Goal: Communication & Community: Answer question/provide support

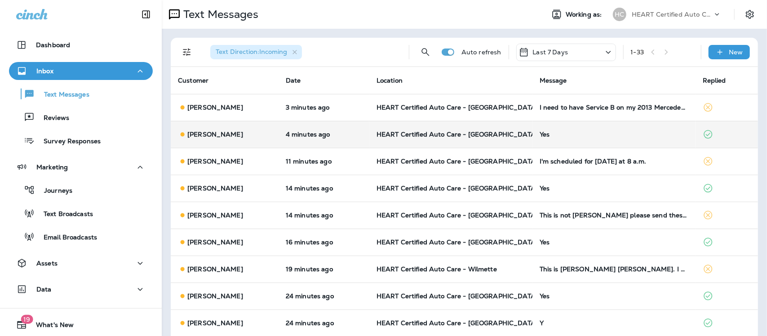
click at [545, 131] on div "Yes" at bounding box center [614, 134] width 149 height 7
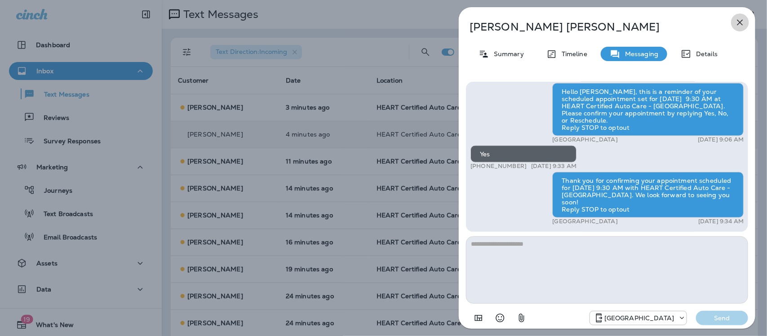
click at [740, 21] on icon "button" at bounding box center [740, 22] width 11 height 11
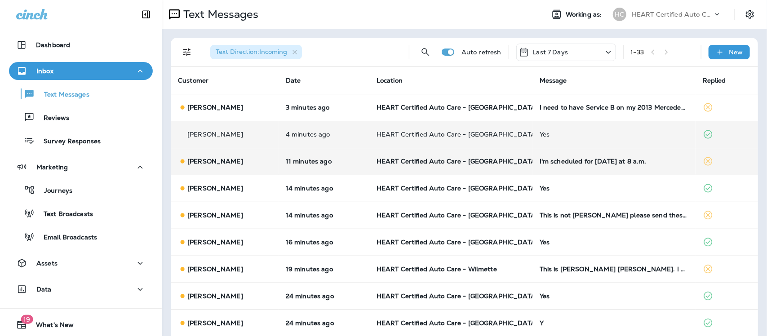
click at [600, 162] on div "I'm scheduled for [DATE] at 8 a.m." at bounding box center [614, 161] width 149 height 7
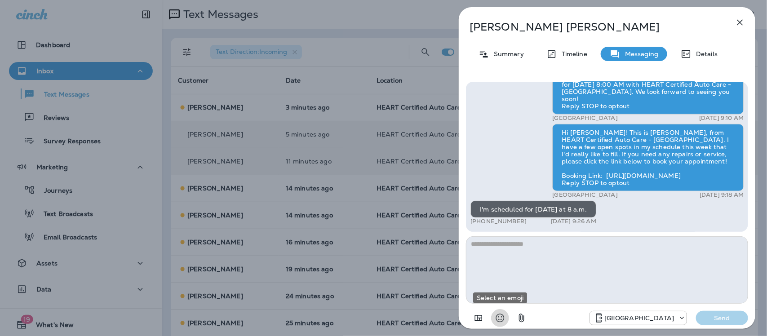
drag, startPoint x: 497, startPoint y: 320, endPoint x: 517, endPoint y: 169, distance: 152.4
click at [498, 320] on icon "Select an emoji" at bounding box center [500, 318] width 11 height 11
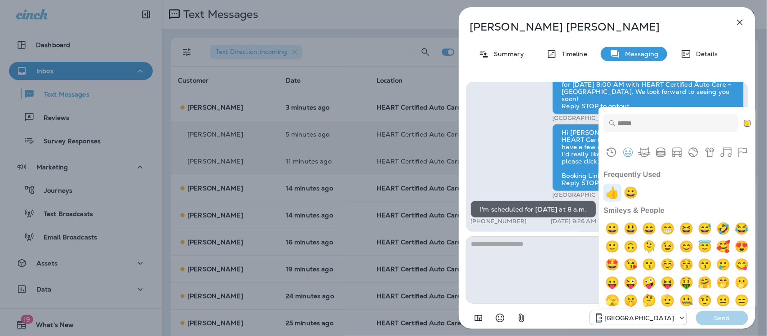
click at [610, 192] on img "+1" at bounding box center [613, 193] width 18 height 18
type textarea "**"
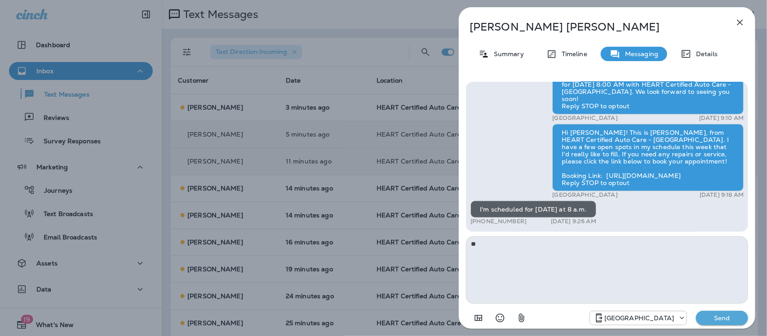
click at [734, 320] on p "Send" at bounding box center [722, 318] width 38 height 8
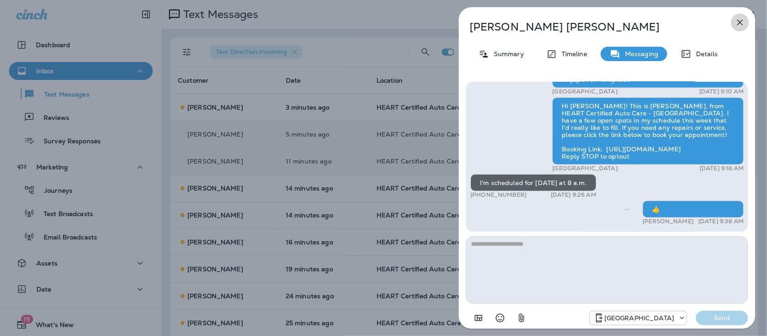
click at [737, 24] on icon "button" at bounding box center [740, 22] width 11 height 11
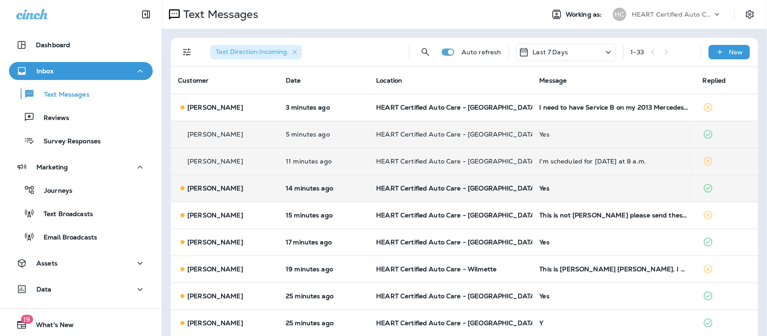
click at [544, 190] on div "Yes" at bounding box center [614, 188] width 149 height 7
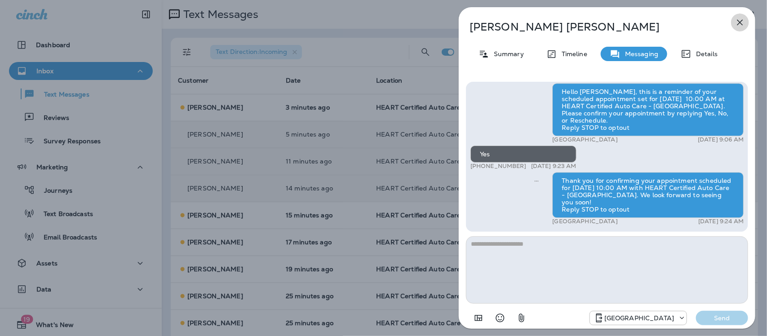
click at [742, 19] on icon "button" at bounding box center [740, 22] width 11 height 11
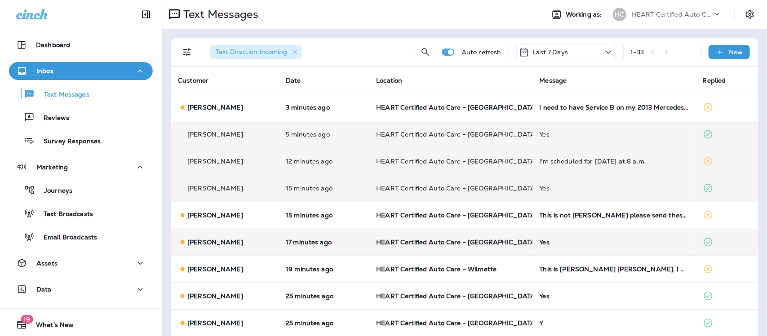
click at [540, 241] on div "Yes" at bounding box center [614, 242] width 149 height 7
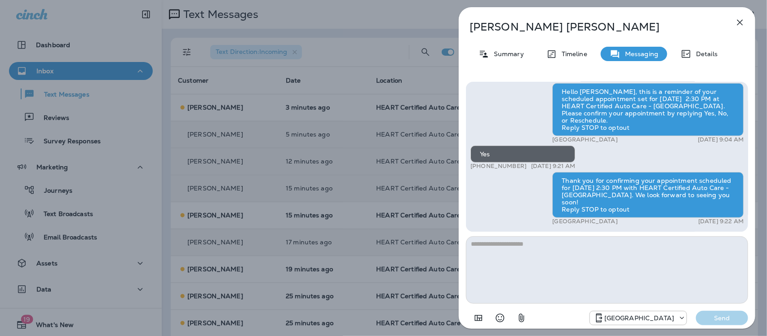
click at [744, 23] on icon "button" at bounding box center [740, 22] width 11 height 11
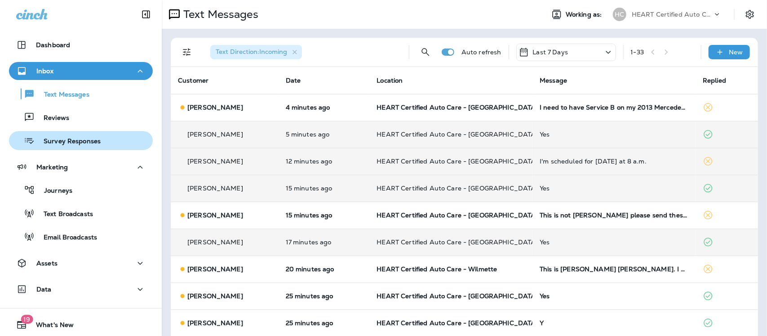
click at [82, 140] on p "Survey Responses" at bounding box center [68, 142] width 66 height 9
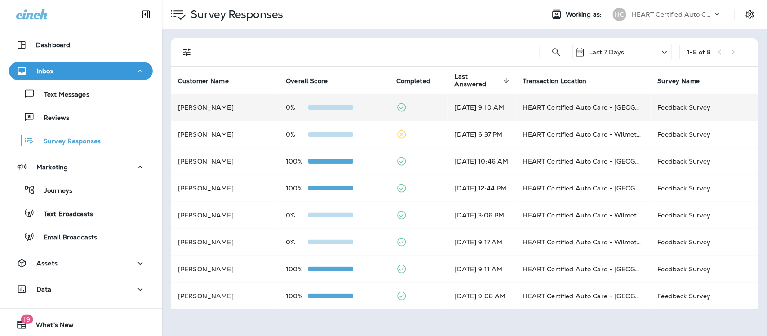
click at [569, 107] on td "HEART Certified Auto Care - [GEOGRAPHIC_DATA]" at bounding box center [583, 107] width 135 height 27
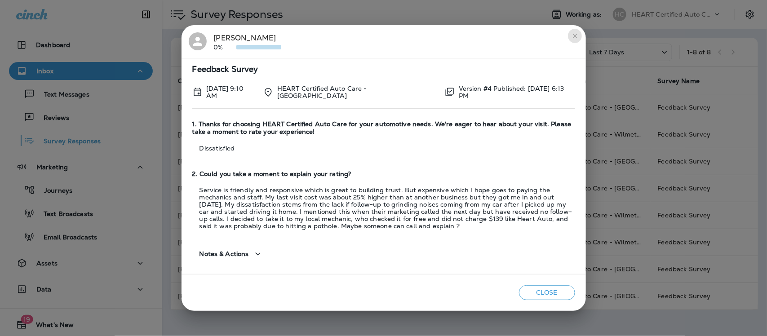
click at [575, 36] on icon "close" at bounding box center [575, 35] width 7 height 7
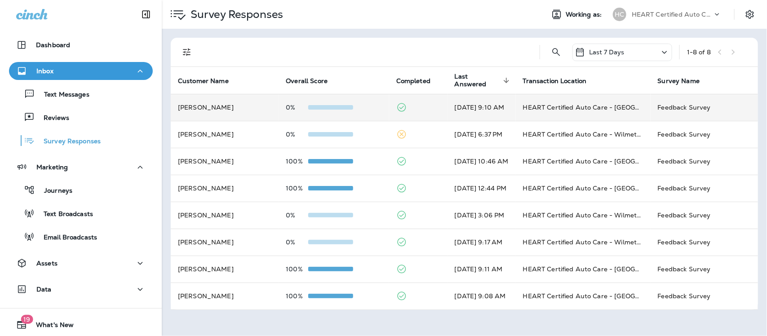
click at [686, 107] on td "Feedback Survey" at bounding box center [704, 107] width 107 height 27
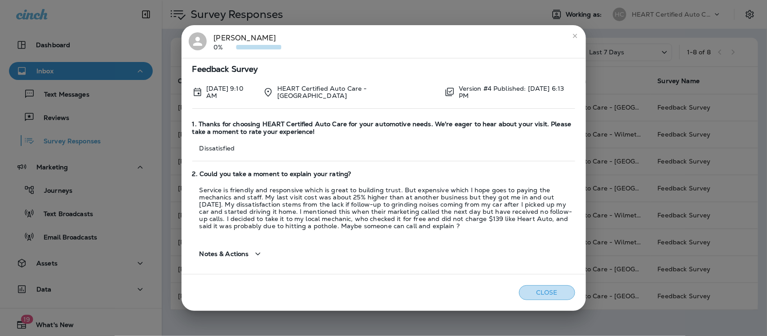
click at [540, 290] on button "Close" at bounding box center [547, 292] width 56 height 15
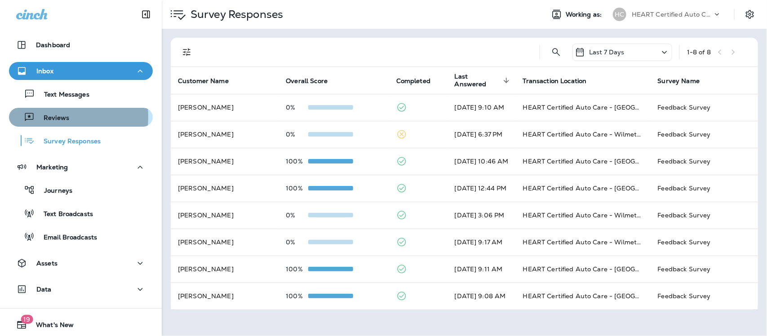
click at [51, 117] on p "Reviews" at bounding box center [52, 118] width 35 height 9
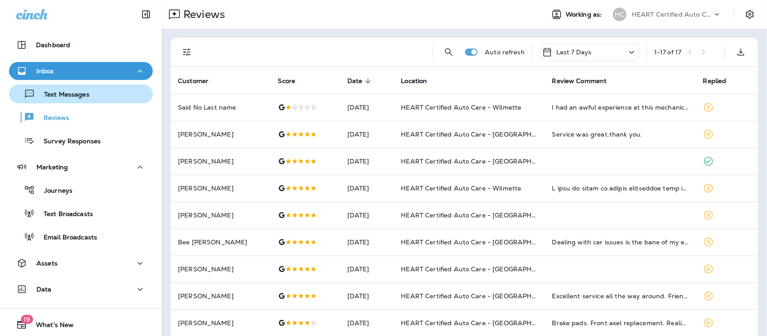
click at [72, 95] on p "Text Messages" at bounding box center [62, 95] width 54 height 9
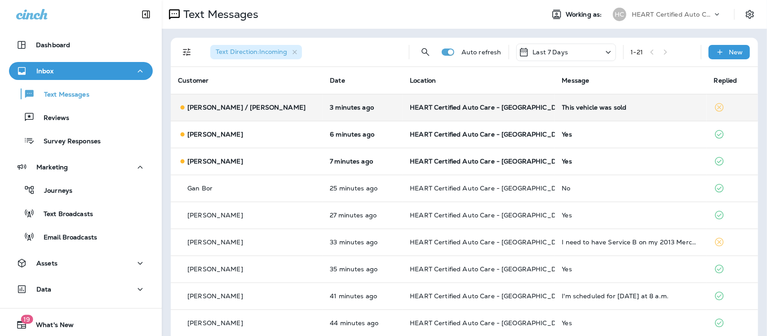
click at [588, 107] on div "This vehicle was sold" at bounding box center [631, 107] width 138 height 7
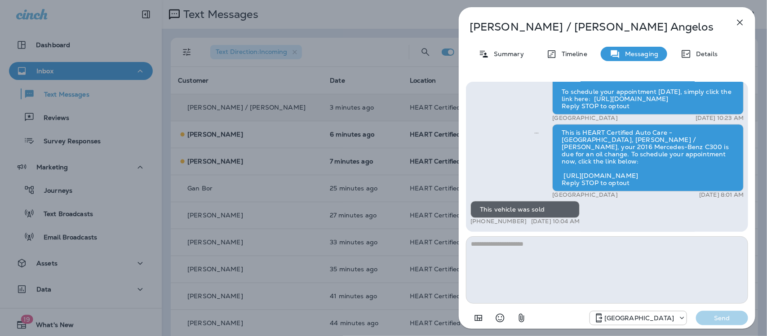
click at [512, 263] on textarea at bounding box center [607, 269] width 282 height 67
type textarea "**********"
click at [737, 317] on p "Send" at bounding box center [722, 318] width 38 height 8
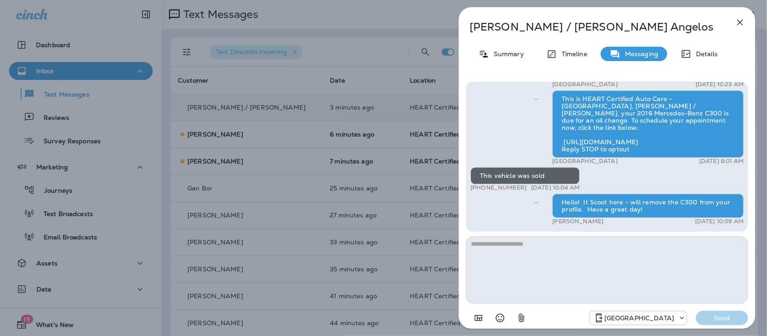
click at [741, 22] on icon "button" at bounding box center [740, 22] width 11 height 11
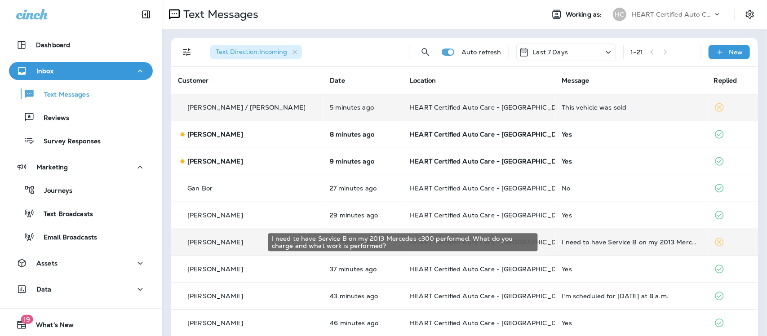
click at [611, 241] on div "I need to have Service B on my 2013 Mercedes c300 performed. What do you charge…" at bounding box center [631, 242] width 138 height 7
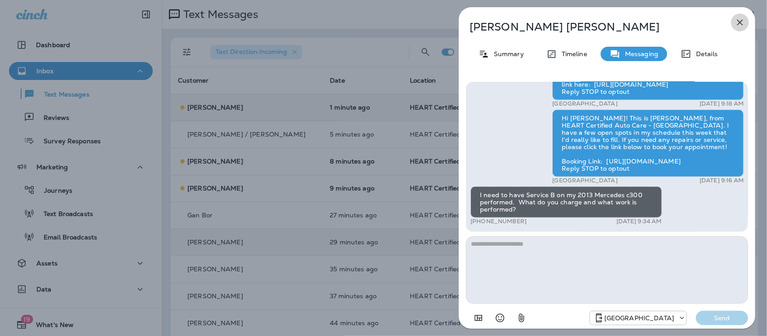
click at [743, 21] on icon "button" at bounding box center [740, 22] width 11 height 11
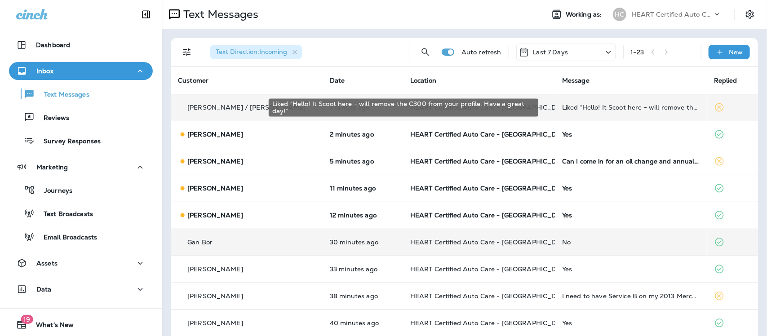
click at [598, 110] on div "Liked “Hello! It Scoot here - will remove the C300 from your profile. Have a gr…" at bounding box center [631, 107] width 138 height 7
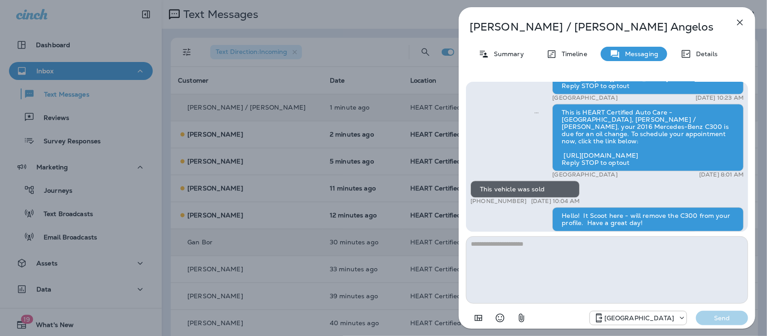
scroll to position [-112, 0]
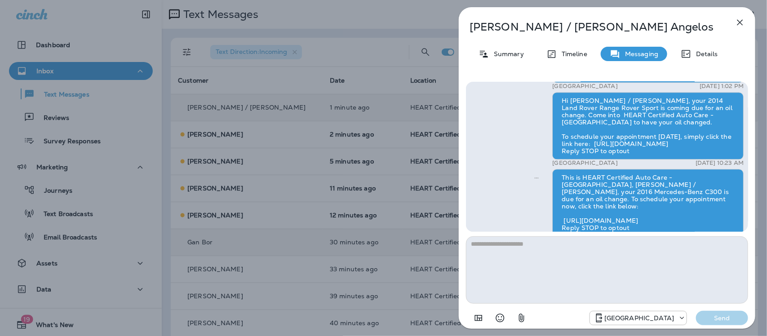
click at [738, 20] on icon "button" at bounding box center [740, 22] width 11 height 11
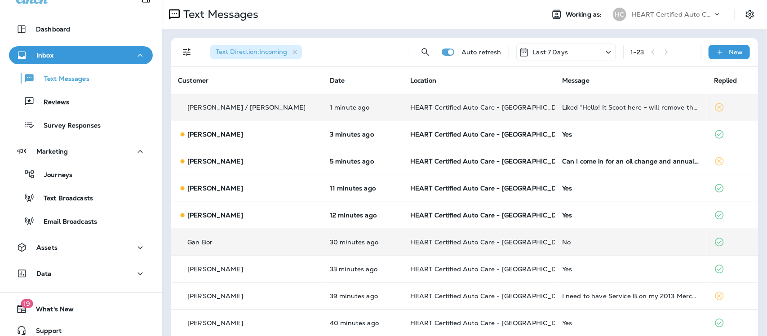
scroll to position [24, 0]
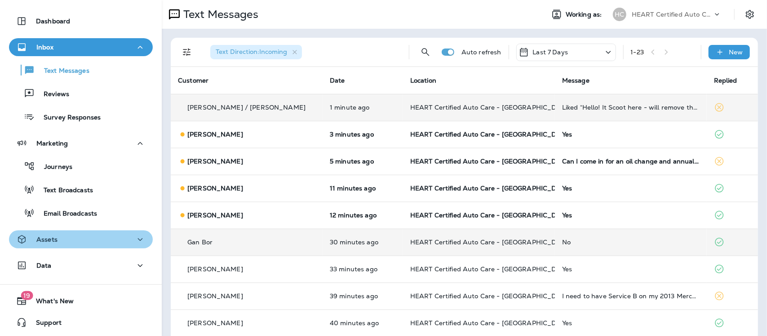
click at [91, 236] on div "Assets" at bounding box center [80, 239] width 129 height 11
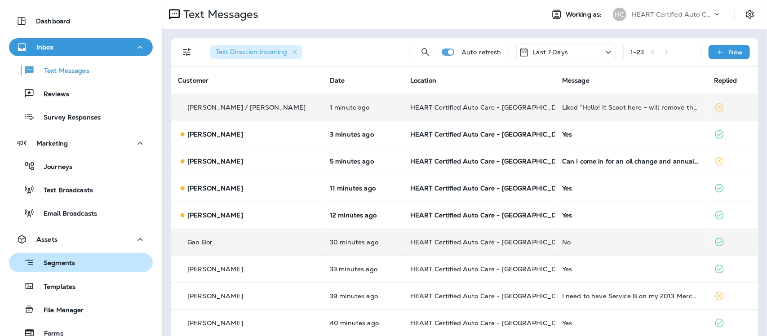
drag, startPoint x: 50, startPoint y: 258, endPoint x: 54, endPoint y: 255, distance: 5.1
click at [51, 259] on p "Segments" at bounding box center [55, 263] width 40 height 9
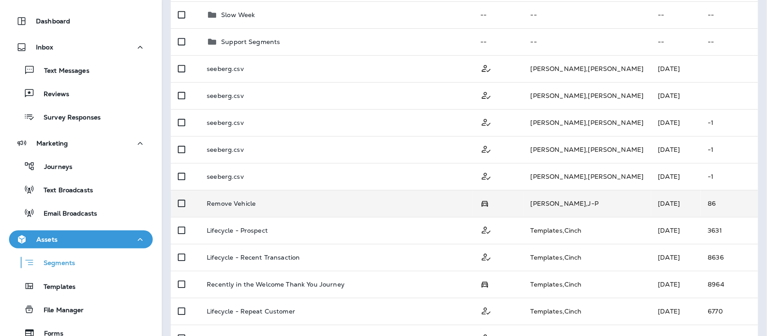
scroll to position [102, 0]
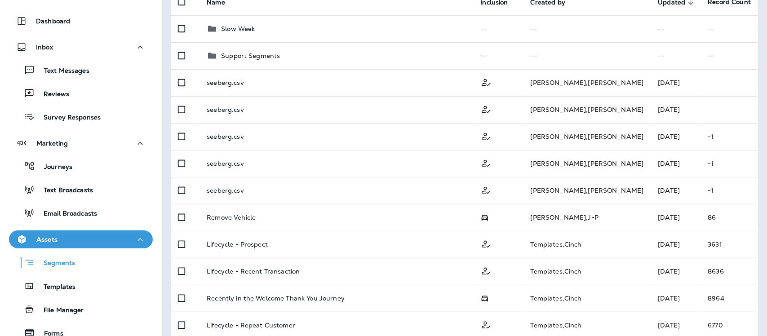
click at [59, 236] on div "Assets" at bounding box center [80, 239] width 129 height 11
click at [61, 235] on div "Assets" at bounding box center [80, 239] width 129 height 11
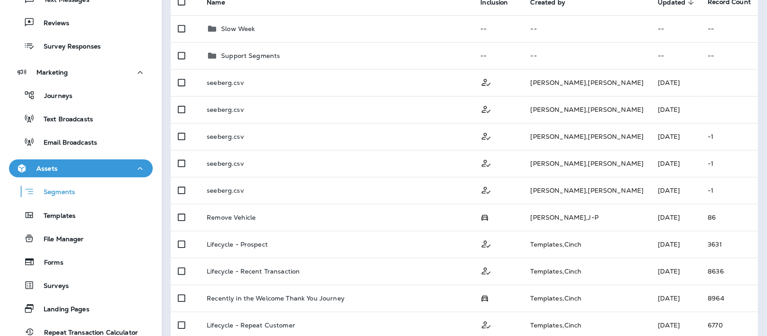
scroll to position [0, 0]
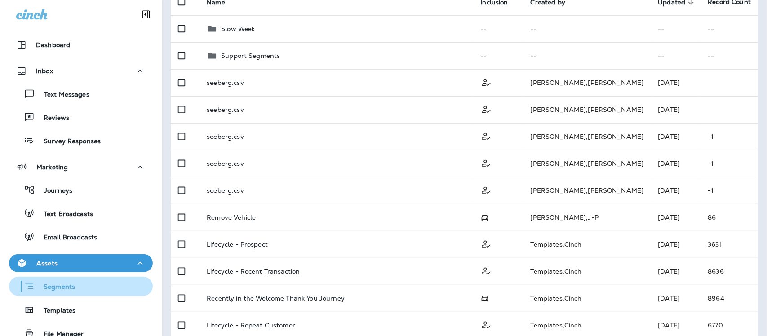
click at [54, 286] on p "Segments" at bounding box center [55, 287] width 40 height 9
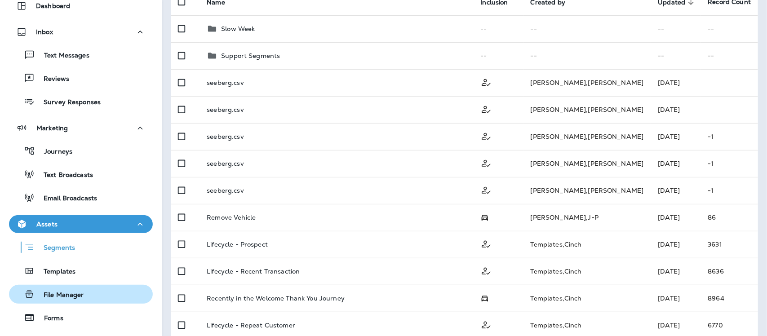
scroll to position [56, 0]
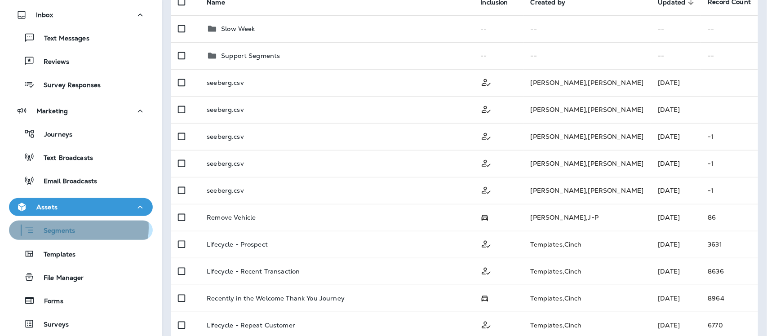
click at [64, 228] on p "Segments" at bounding box center [55, 231] width 40 height 9
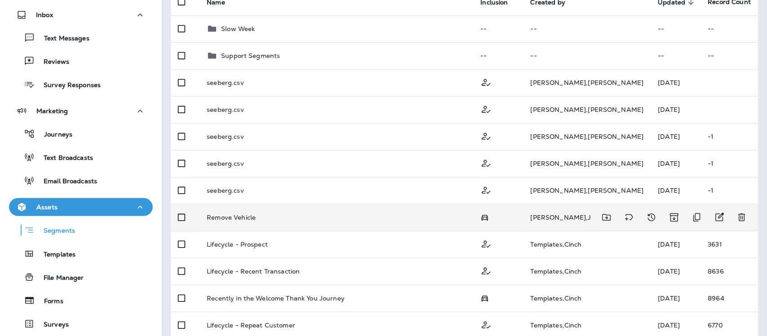
click at [253, 216] on p "Remove Vehicle" at bounding box center [231, 217] width 49 height 7
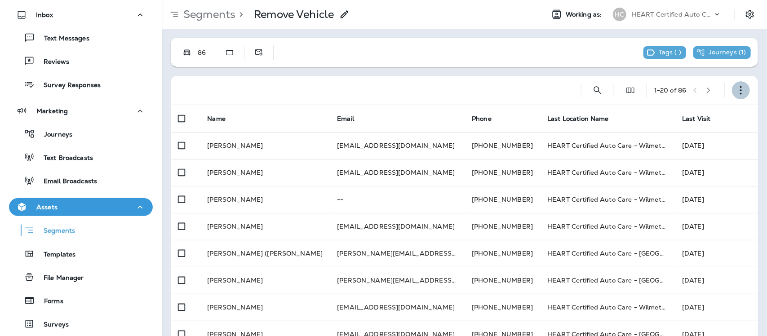
click at [738, 90] on button "button" at bounding box center [741, 90] width 18 height 18
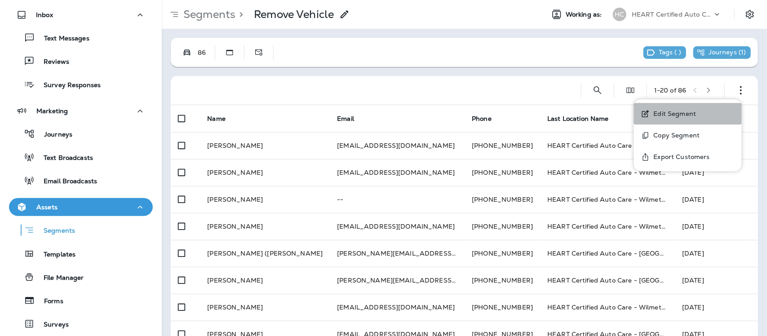
click at [676, 112] on p "Edit Segment" at bounding box center [673, 113] width 46 height 7
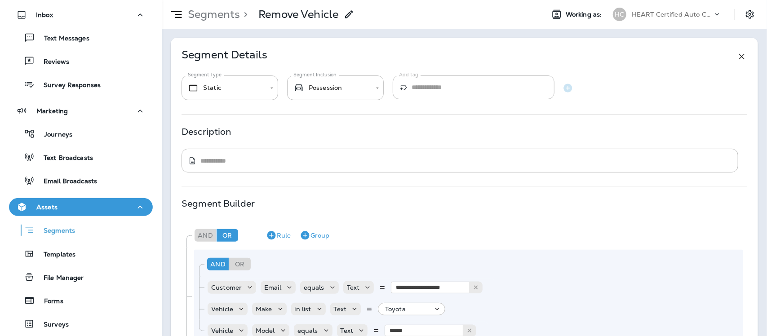
type input "**********"
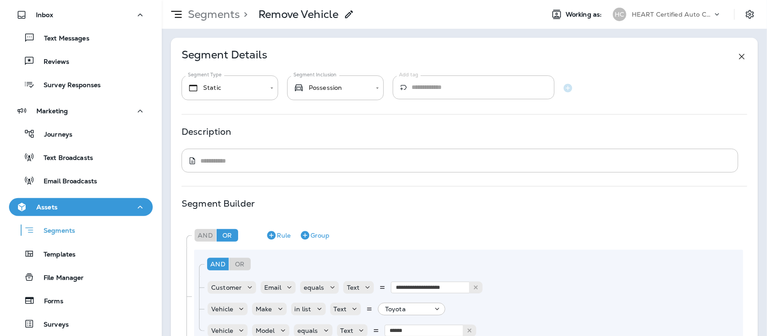
type input "****"
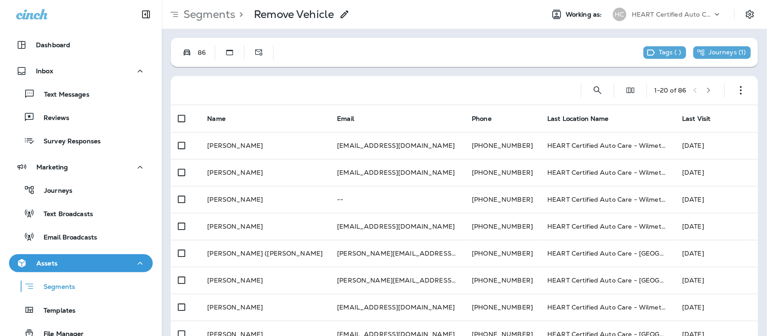
scroll to position [56, 0]
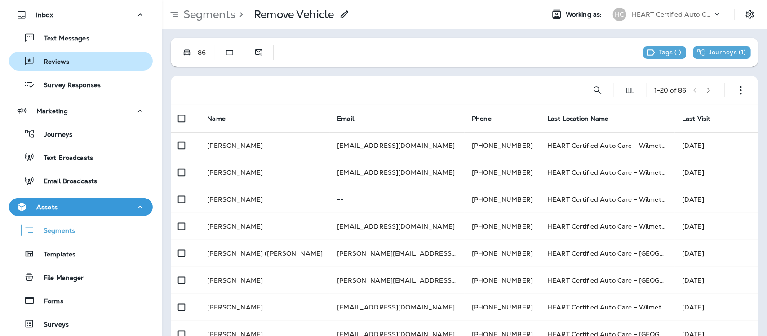
click at [48, 57] on div "Reviews" at bounding box center [41, 60] width 57 height 13
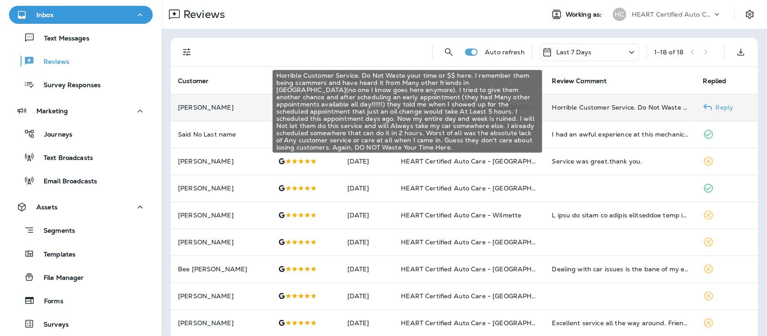
click at [607, 108] on div "Horrible Customer Service. Do Not Waste your time or $$ here. I remember them b…" at bounding box center [620, 107] width 137 height 9
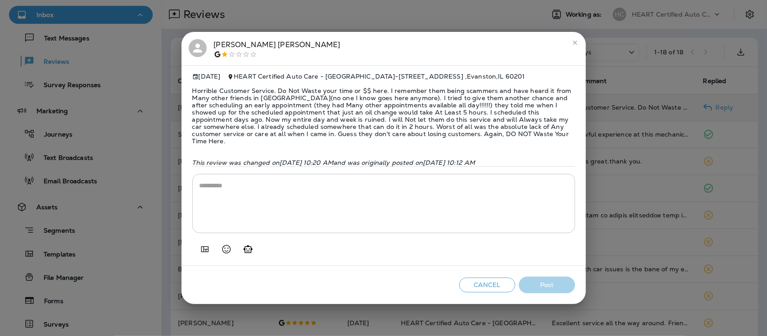
click at [575, 43] on icon "close" at bounding box center [575, 43] width 4 height 4
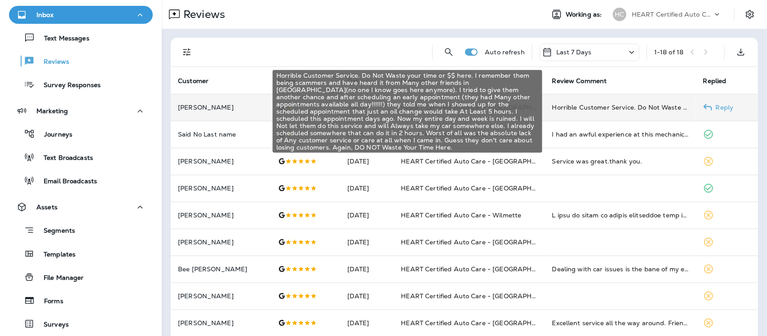
click at [608, 107] on div "Horrible Customer Service. Do Not Waste your time or $$ here. I remember them b…" at bounding box center [620, 107] width 137 height 9
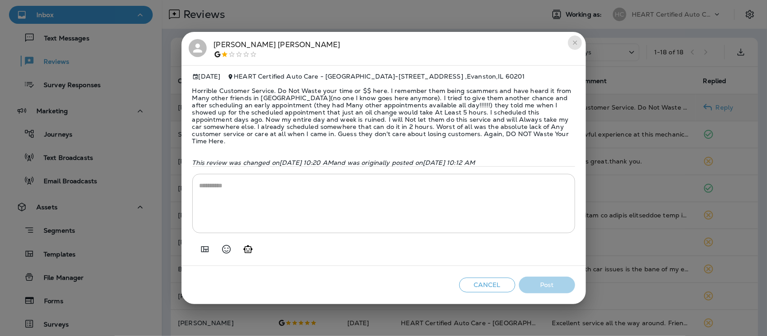
click at [574, 44] on icon "close" at bounding box center [575, 42] width 7 height 7
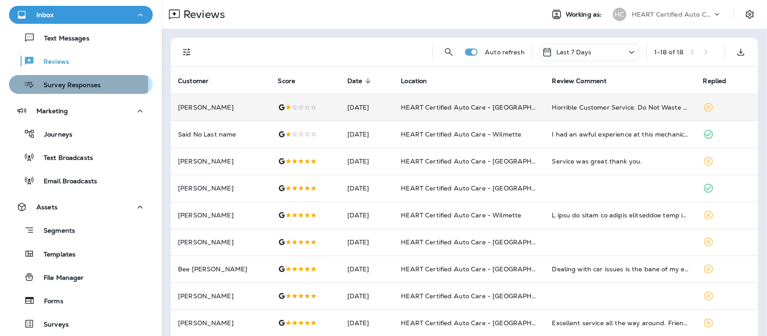
click at [58, 84] on p "Survey Responses" at bounding box center [68, 85] width 66 height 9
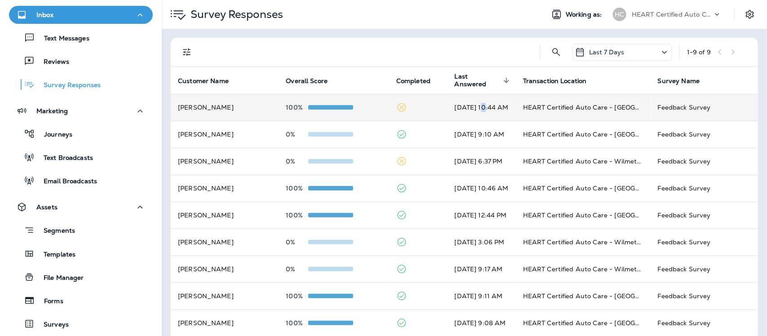
click at [466, 108] on td "Aug 11, 2025 10:44 AM" at bounding box center [482, 107] width 68 height 27
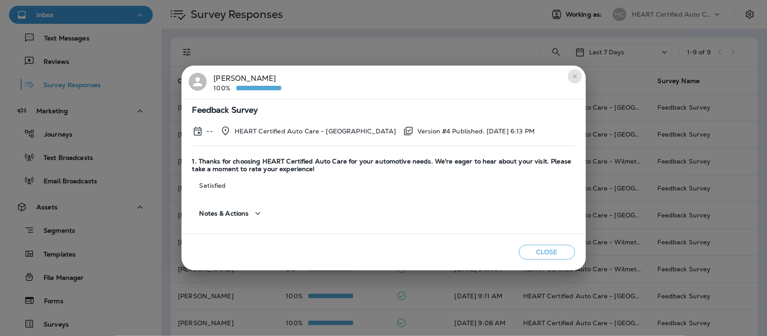
click at [575, 75] on icon "close" at bounding box center [575, 76] width 7 height 7
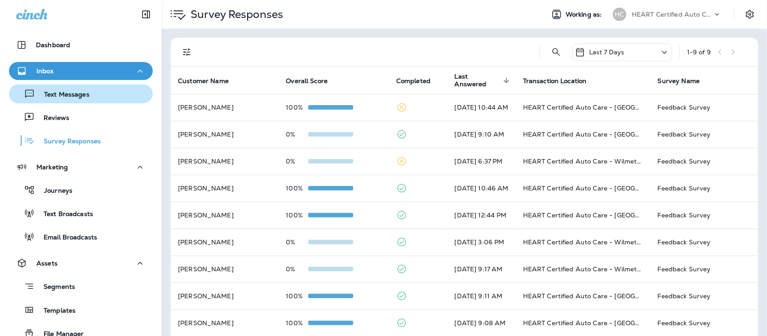
click at [73, 95] on p "Text Messages" at bounding box center [62, 95] width 54 height 9
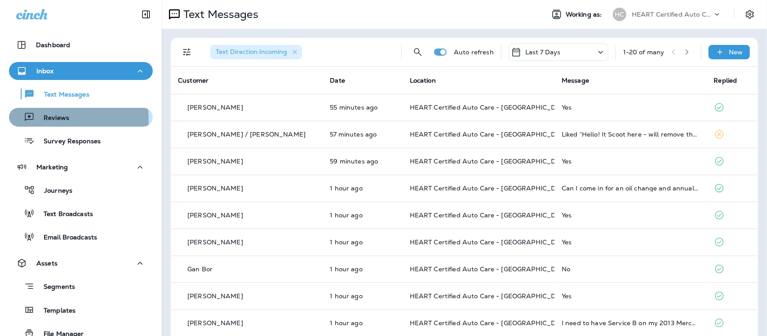
click at [52, 120] on p "Reviews" at bounding box center [52, 118] width 35 height 9
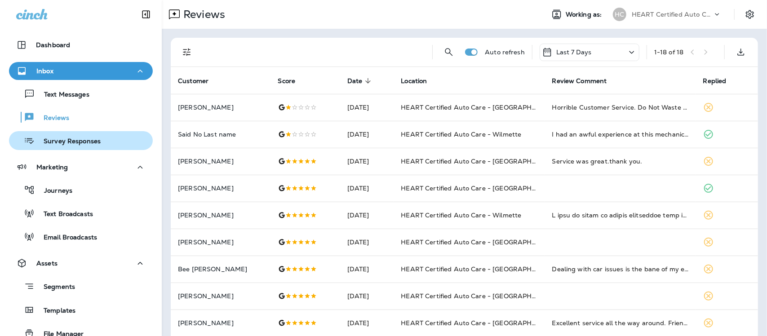
click at [86, 139] on p "Survey Responses" at bounding box center [68, 142] width 66 height 9
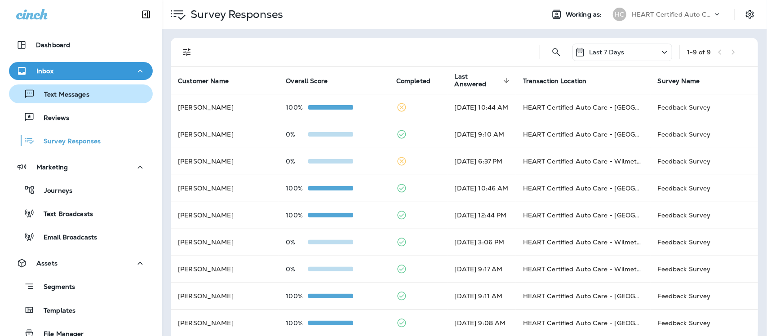
click at [83, 95] on p "Text Messages" at bounding box center [62, 95] width 54 height 9
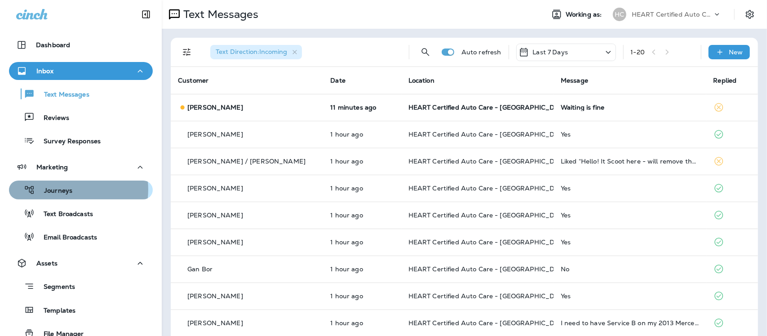
click at [68, 190] on p "Journeys" at bounding box center [53, 191] width 37 height 9
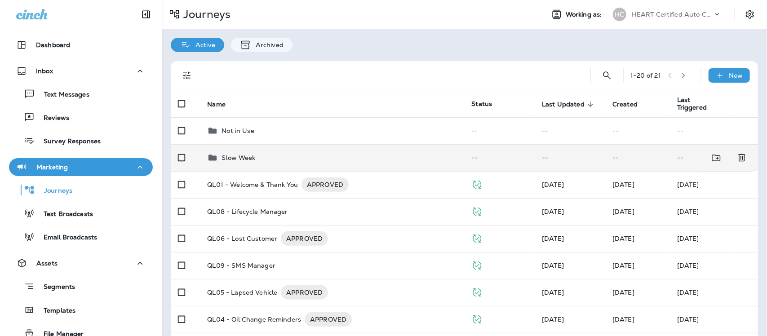
click at [231, 155] on p "Slow Week" at bounding box center [239, 157] width 34 height 7
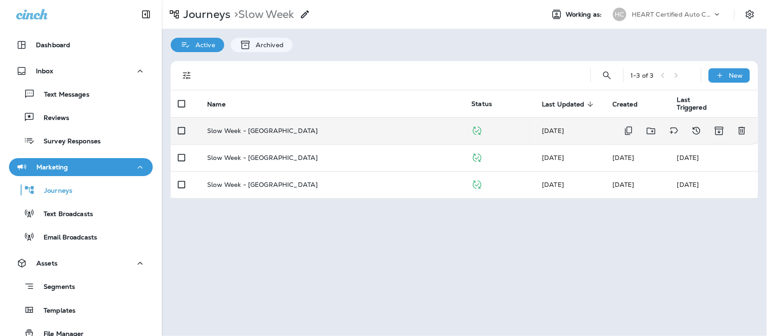
click at [231, 131] on p "Slow Week - Evanston" at bounding box center [262, 130] width 111 height 7
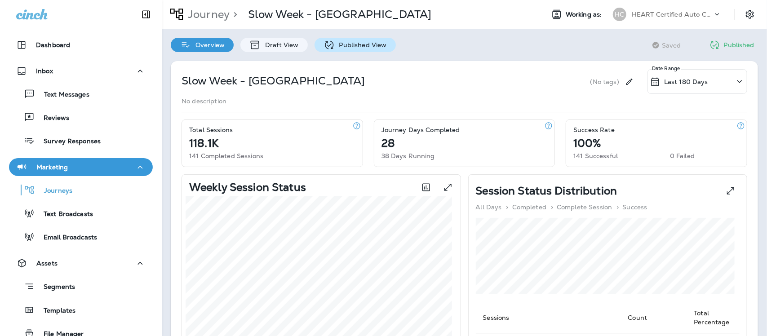
click at [342, 47] on p "Published View" at bounding box center [361, 44] width 52 height 7
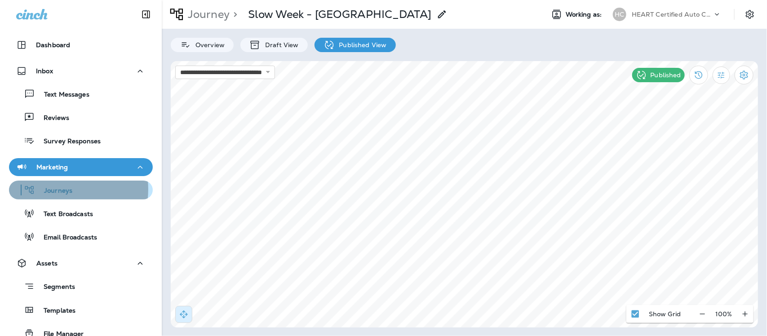
click at [54, 189] on p "Journeys" at bounding box center [53, 191] width 37 height 9
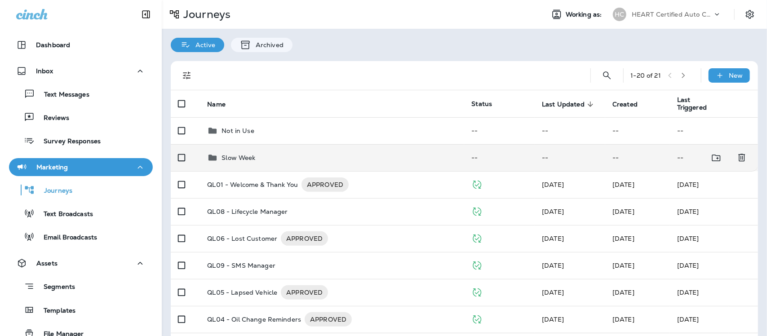
click at [234, 156] on p "Slow Week" at bounding box center [239, 157] width 34 height 7
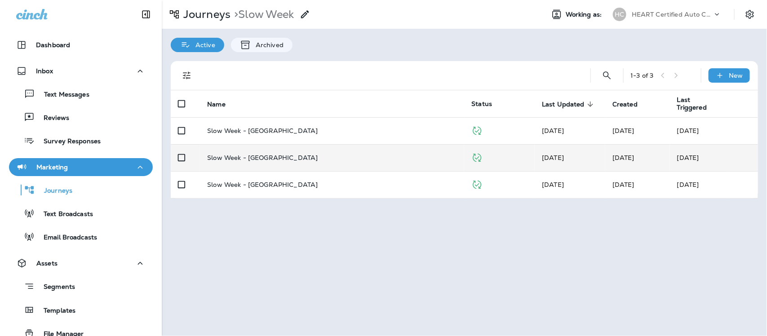
click at [239, 158] on p "Slow Week - Northbrook" at bounding box center [262, 157] width 111 height 7
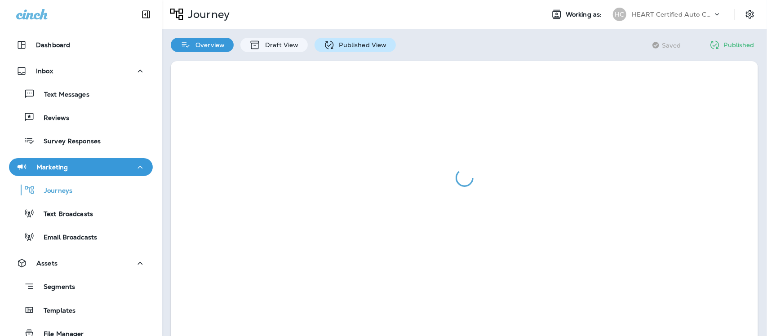
click at [349, 43] on p "Published View" at bounding box center [361, 44] width 52 height 7
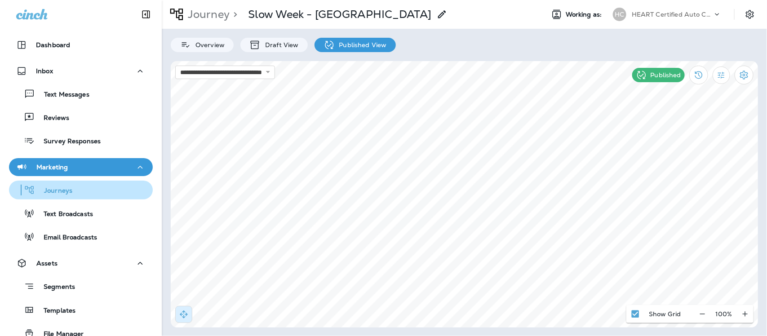
click at [51, 187] on p "Journeys" at bounding box center [53, 191] width 37 height 9
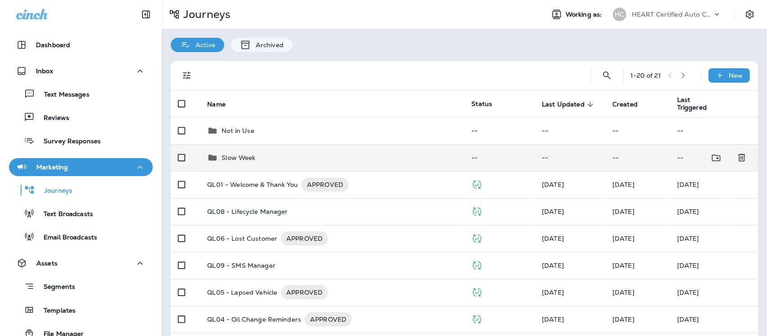
click at [230, 154] on p "Slow Week" at bounding box center [239, 157] width 34 height 7
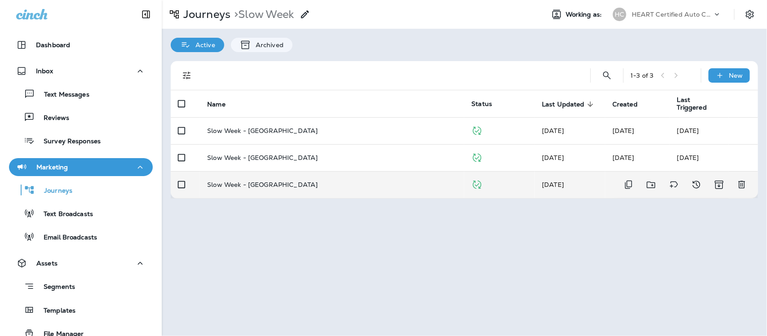
click at [236, 187] on p "Slow Week - Wilmette" at bounding box center [262, 184] width 111 height 7
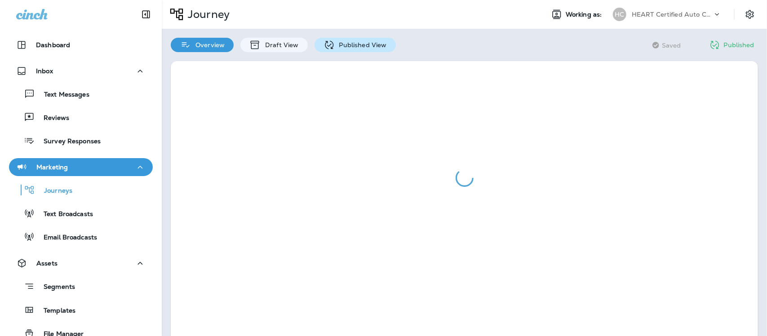
click at [373, 48] on p "Published View" at bounding box center [361, 44] width 52 height 7
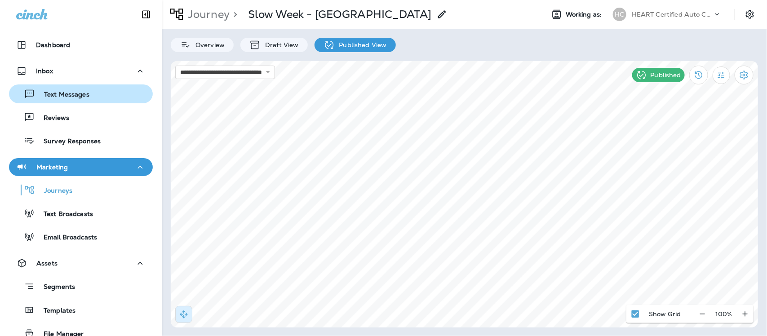
click at [59, 95] on p "Text Messages" at bounding box center [62, 95] width 54 height 9
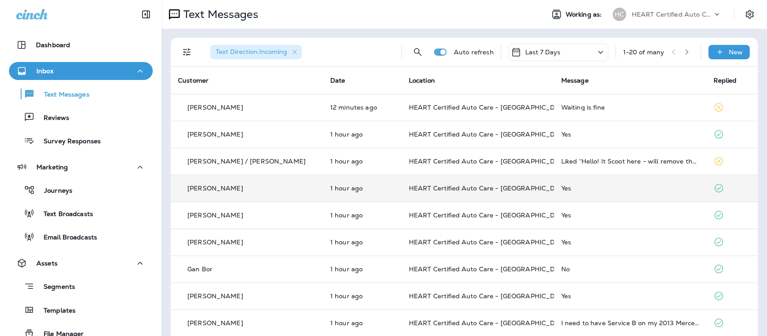
scroll to position [56, 0]
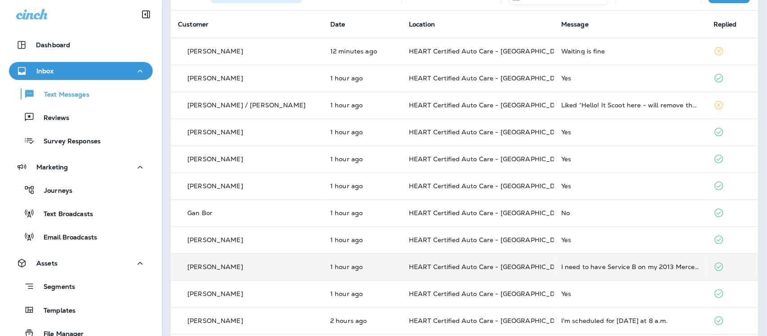
click at [590, 262] on td "I need to have Service B on my 2013 Mercedes c300 performed. What do you charge…" at bounding box center [630, 267] width 152 height 27
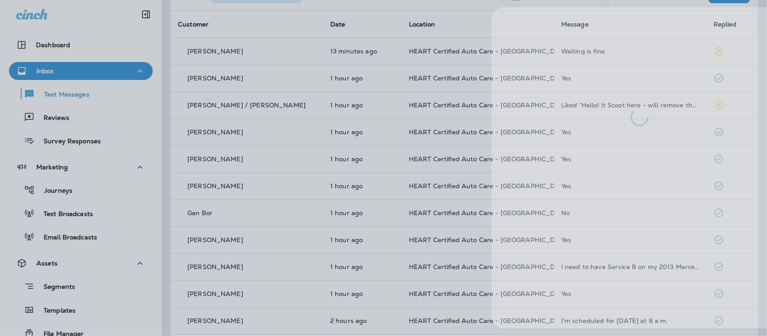
click at [67, 97] on div at bounding box center [416, 168] width 767 height 336
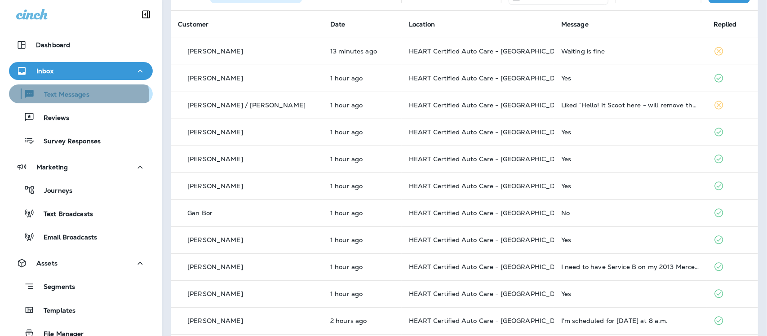
click at [68, 98] on p "Text Messages" at bounding box center [62, 95] width 54 height 9
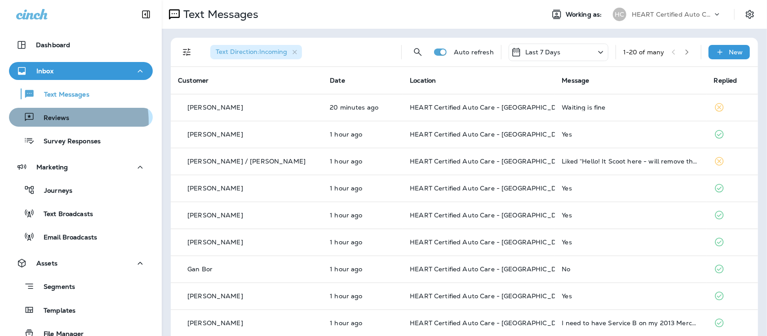
click at [55, 122] on p "Reviews" at bounding box center [52, 118] width 35 height 9
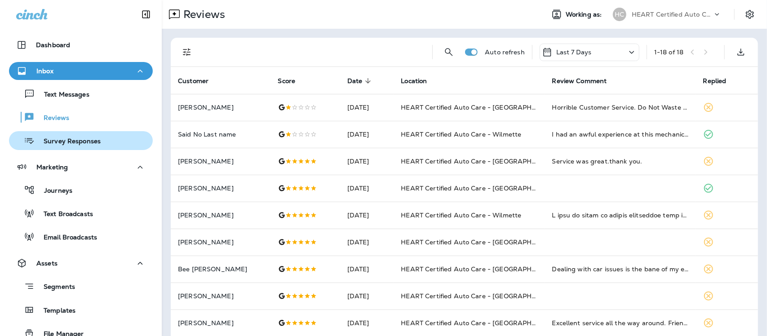
click at [89, 140] on p "Survey Responses" at bounding box center [68, 142] width 66 height 9
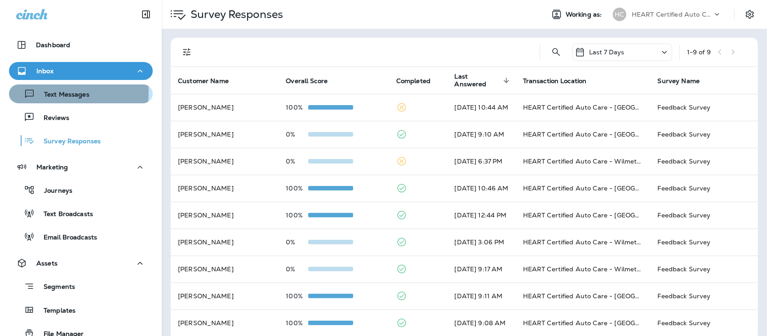
click at [66, 92] on p "Text Messages" at bounding box center [62, 95] width 54 height 9
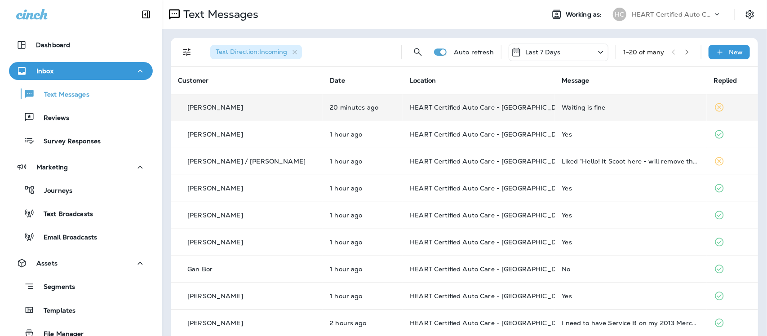
click at [580, 105] on div "Waiting is fine" at bounding box center [631, 107] width 138 height 7
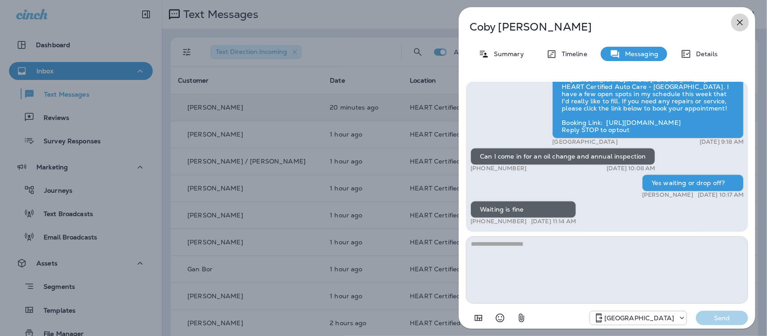
click at [742, 21] on icon "button" at bounding box center [741, 23] width 6 height 6
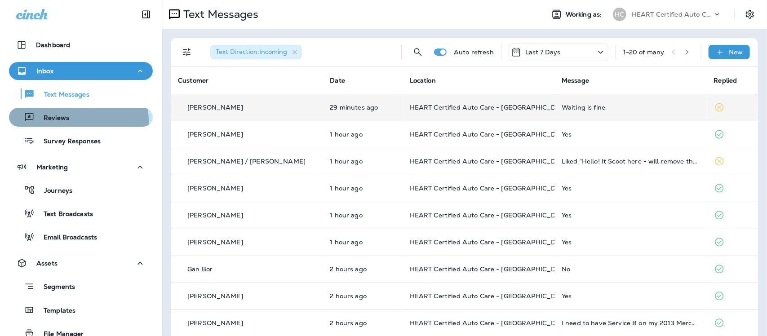
click at [62, 121] on p "Reviews" at bounding box center [52, 118] width 35 height 9
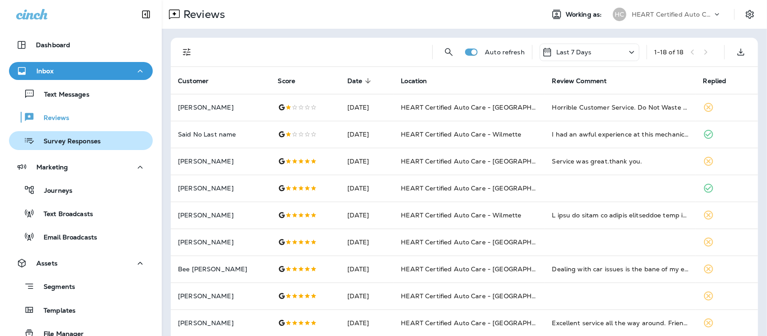
click at [64, 138] on p "Survey Responses" at bounding box center [68, 142] width 66 height 9
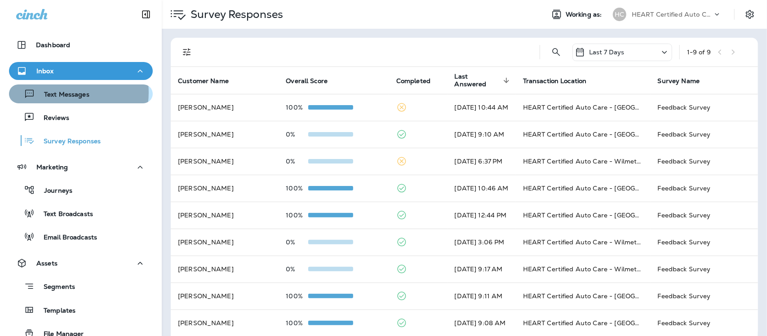
click at [65, 93] on p "Text Messages" at bounding box center [62, 95] width 54 height 9
